Goal: Find specific page/section: Find specific page/section

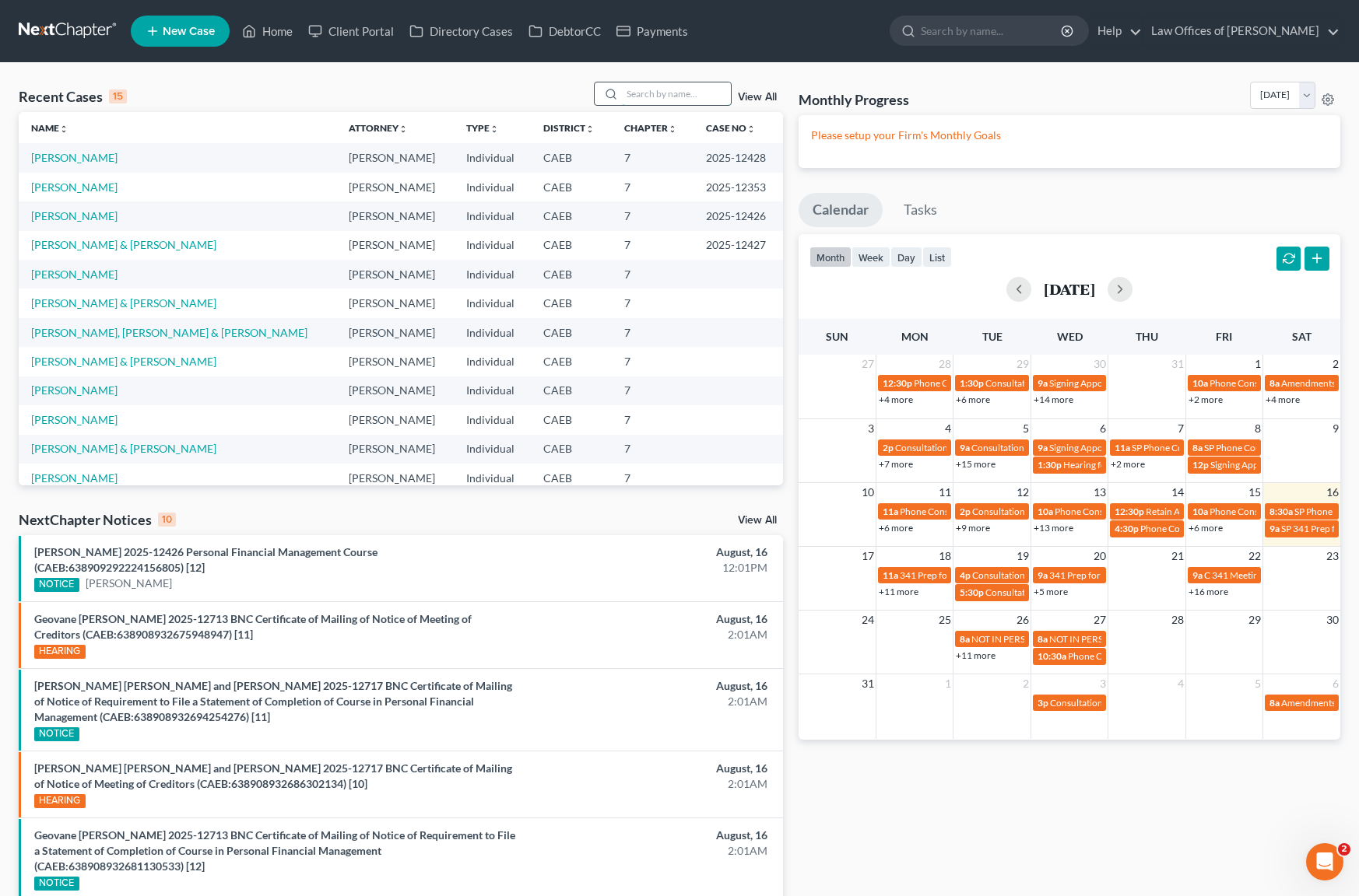
click at [646, 95] on input "search" at bounding box center [676, 94] width 109 height 22
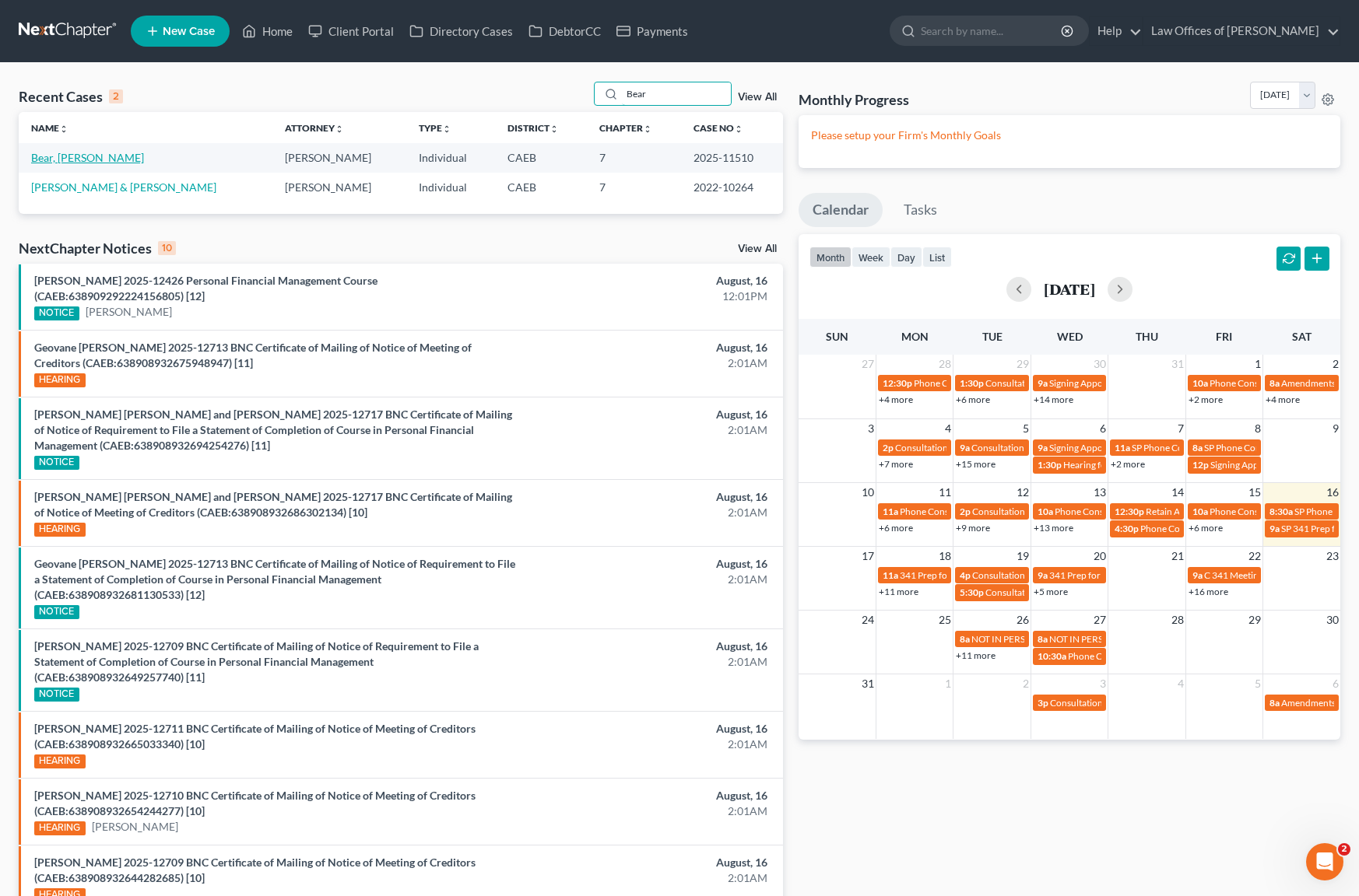
type input "Bear"
click at [75, 159] on link "Bear, [PERSON_NAME]" at bounding box center [87, 157] width 113 height 14
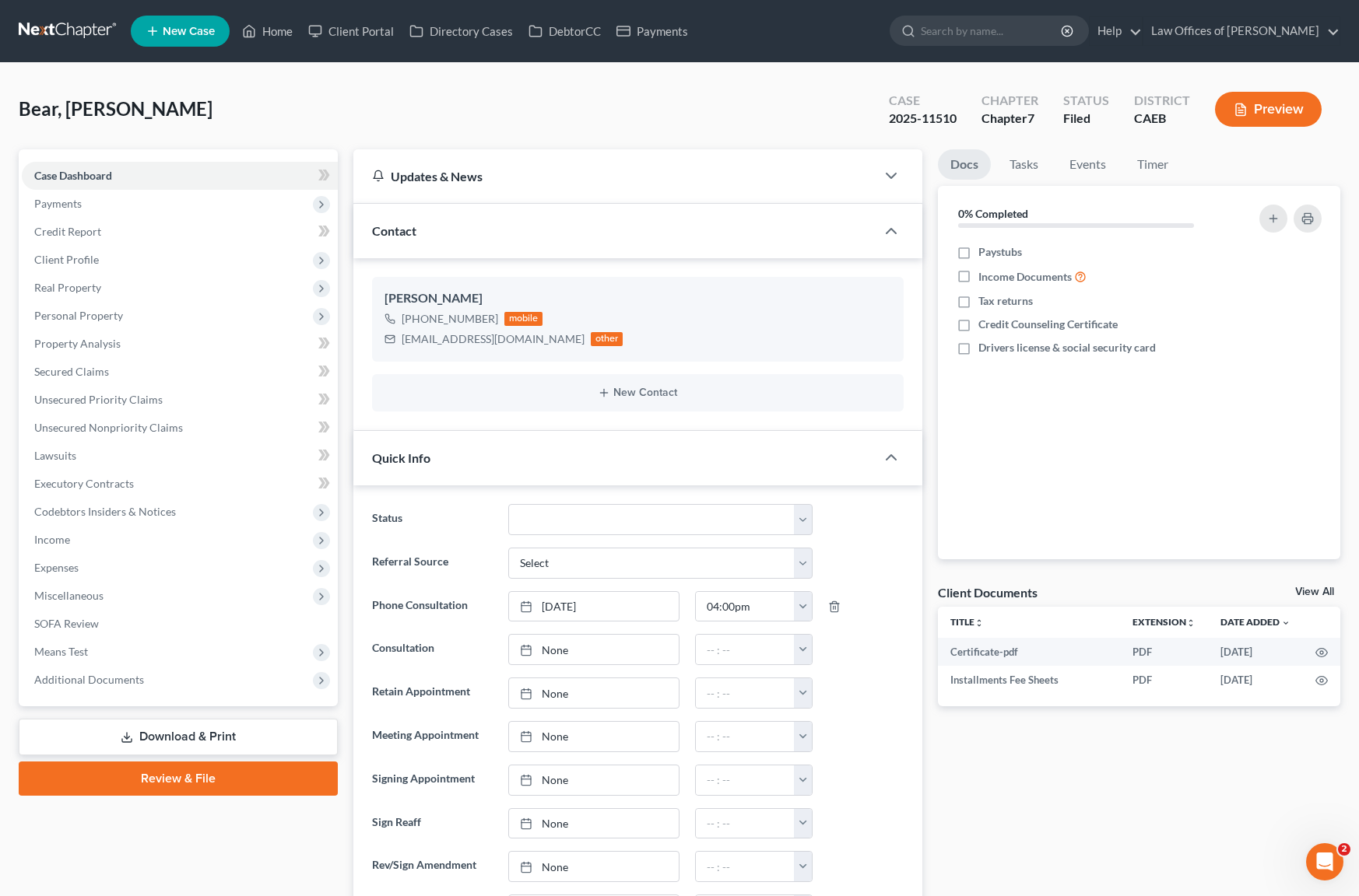
scroll to position [1076, 0]
click at [156, 679] on span "Additional Documents" at bounding box center [179, 680] width 316 height 28
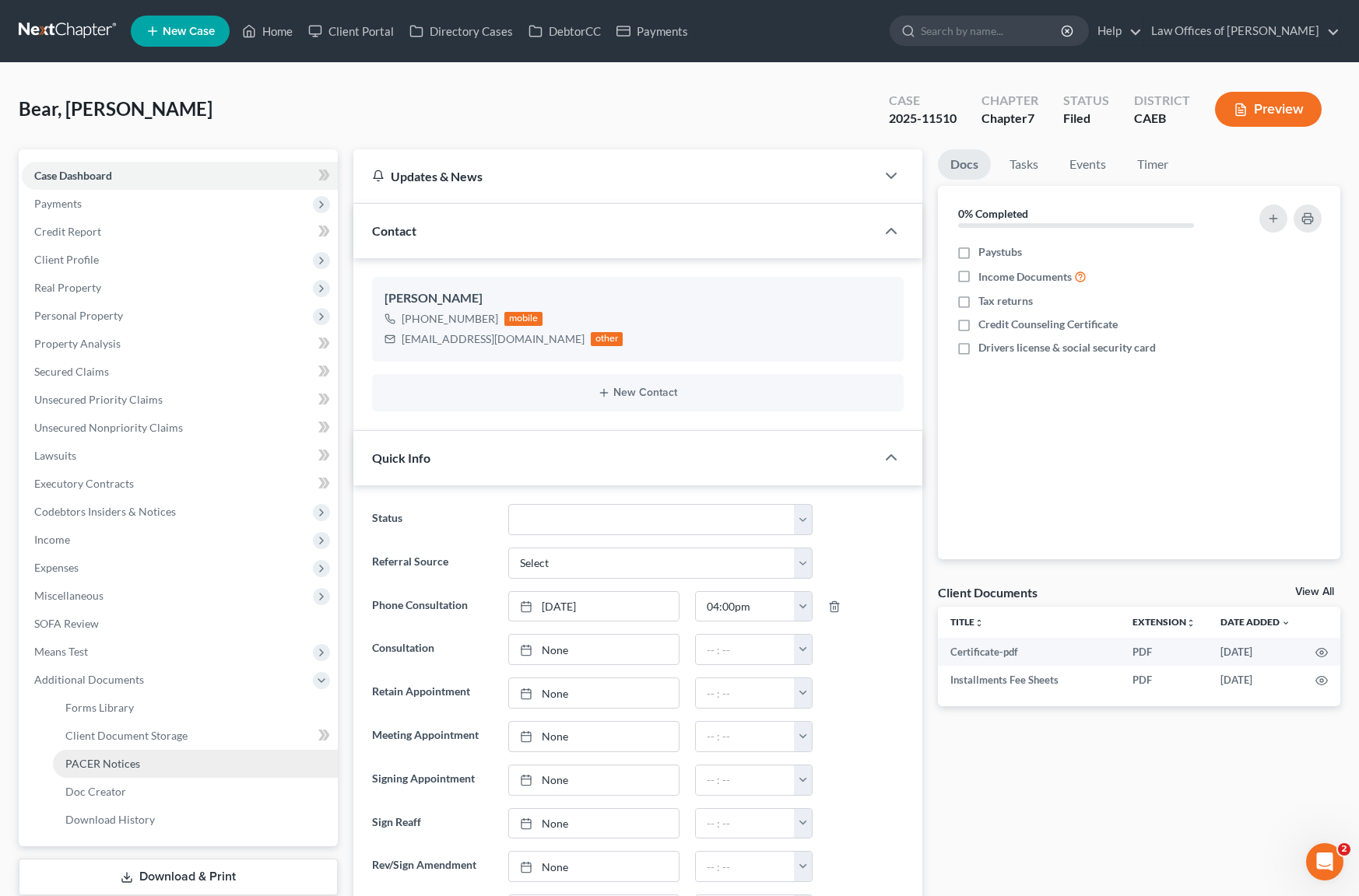
click at [149, 763] on link "PACER Notices" at bounding box center [196, 763] width 285 height 28
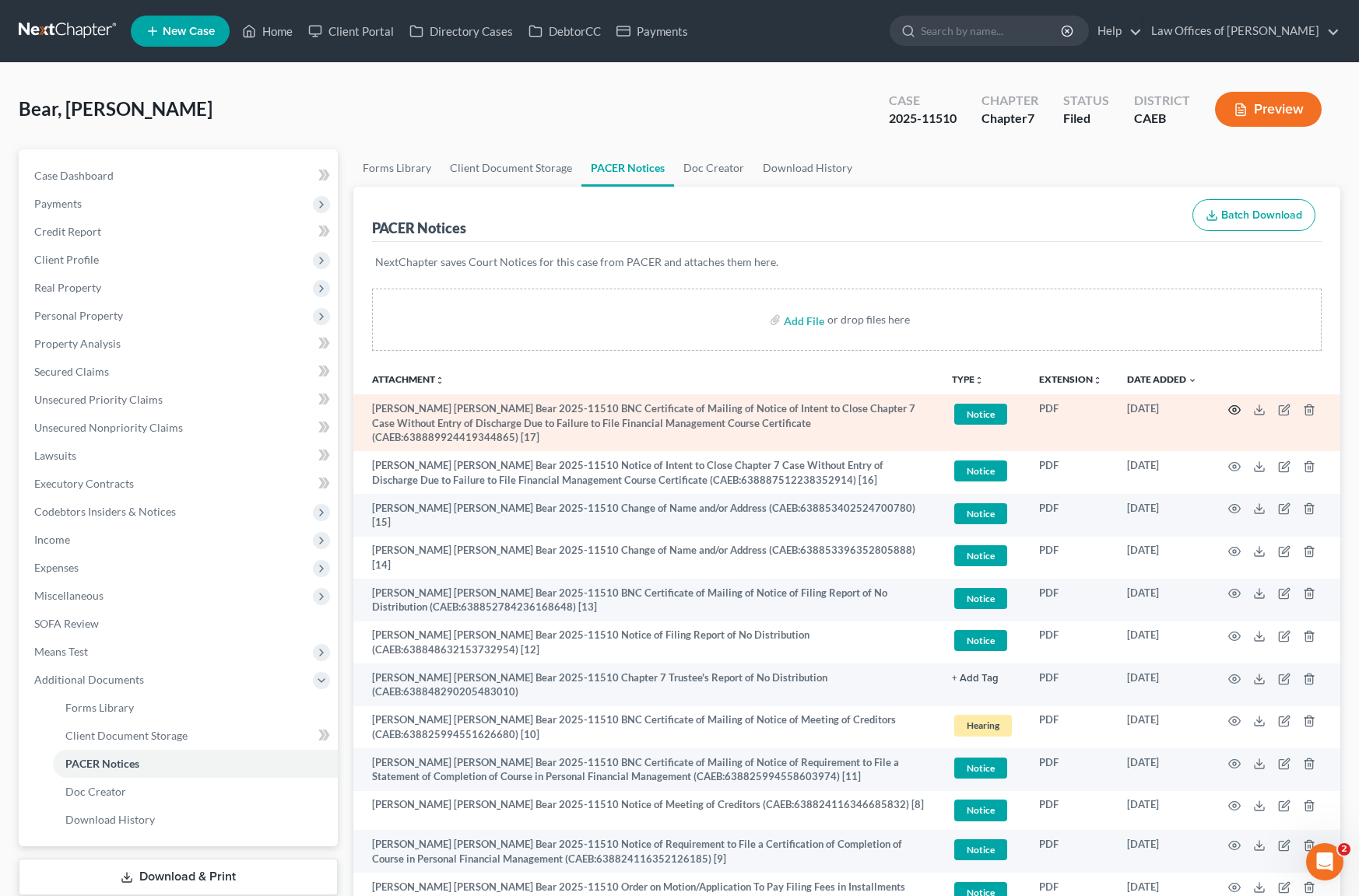
click at [1231, 409] on icon "button" at bounding box center [1234, 410] width 13 height 13
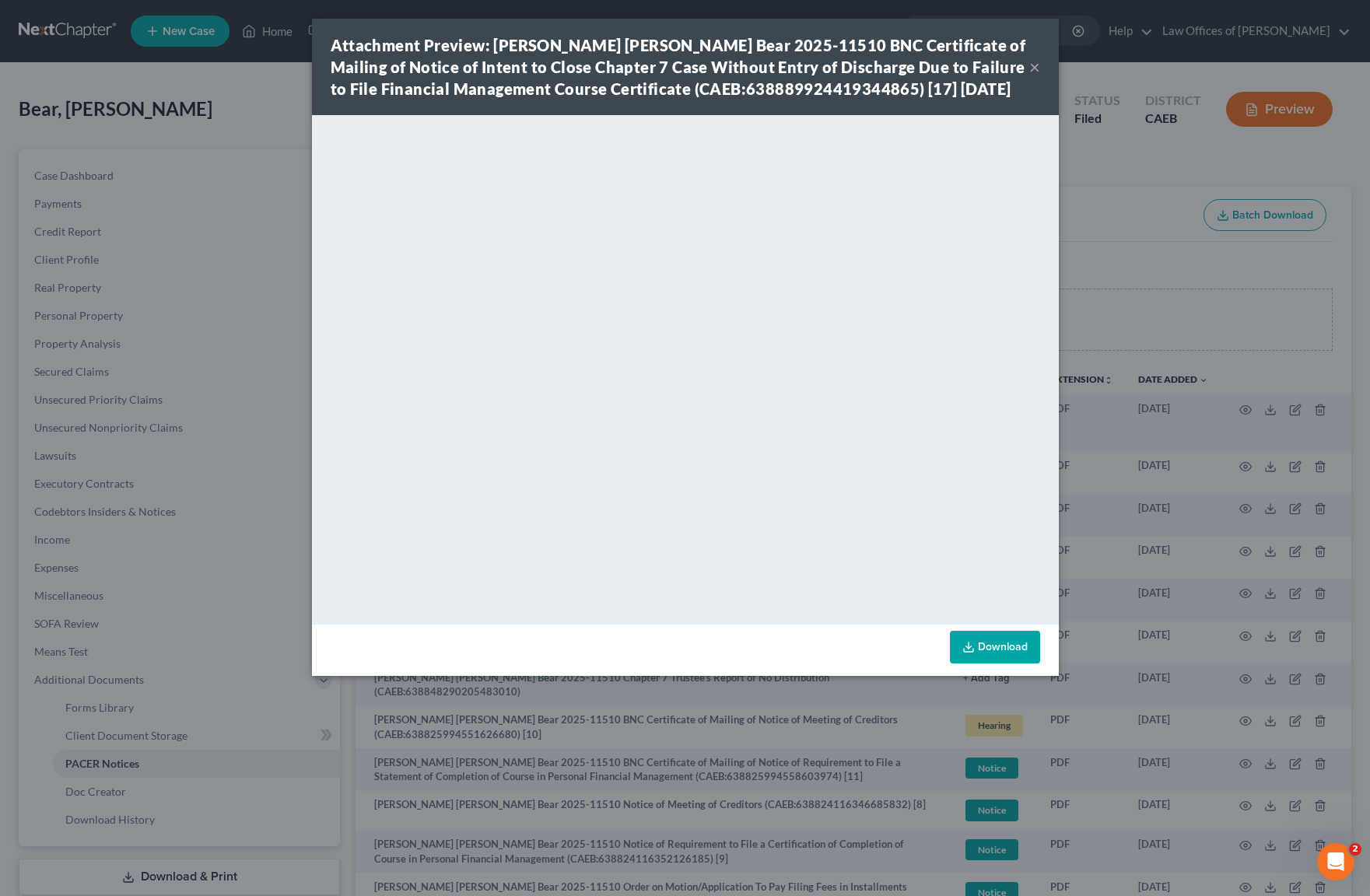
click at [1035, 73] on button "×" at bounding box center [1035, 66] width 11 height 18
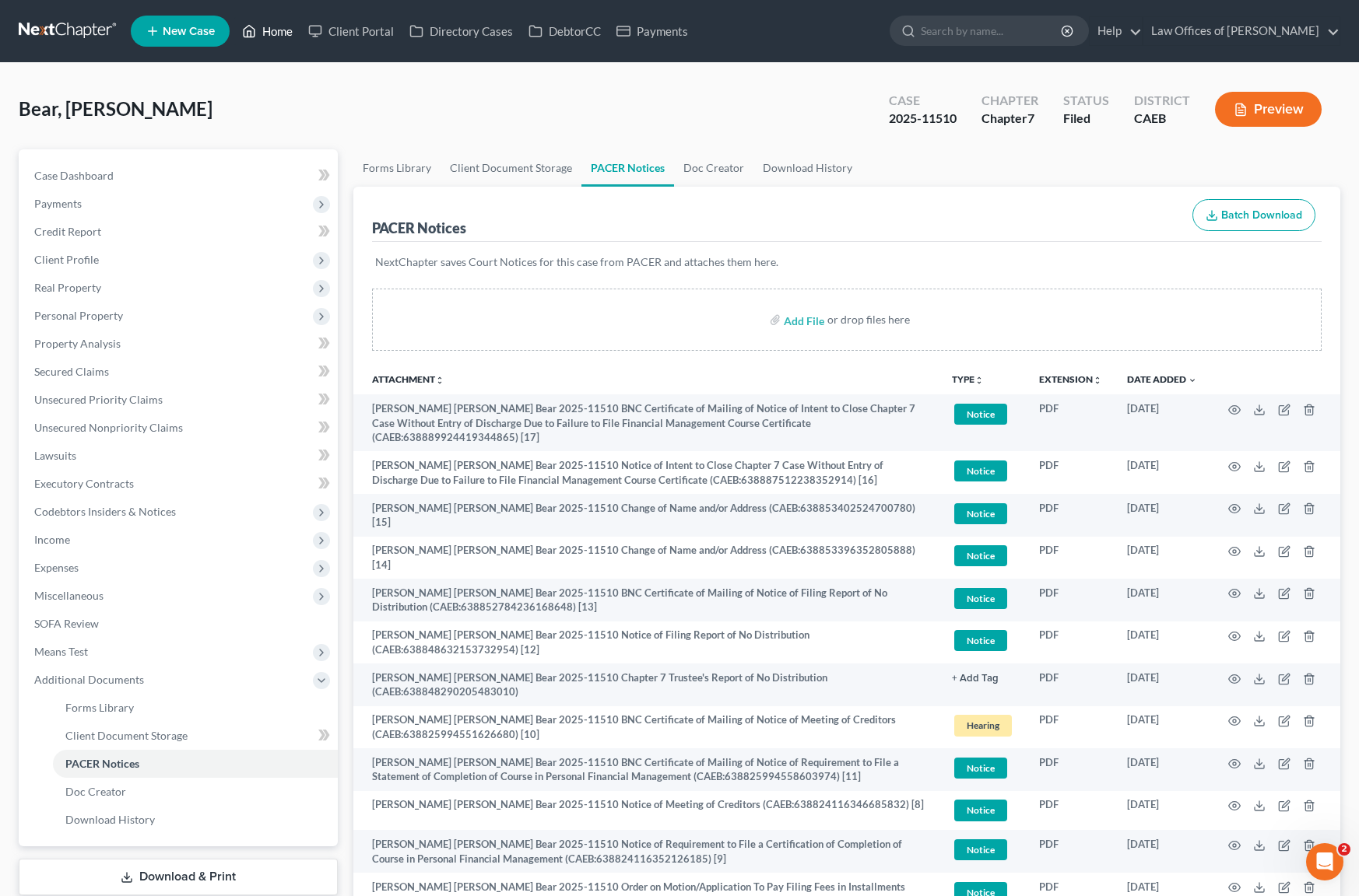
click at [286, 36] on link "Home" at bounding box center [267, 31] width 66 height 28
